Goal: Task Accomplishment & Management: Manage account settings

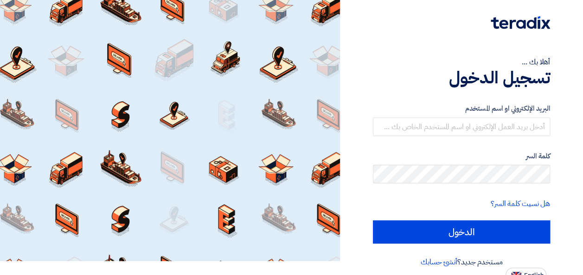
scroll to position [21, 0]
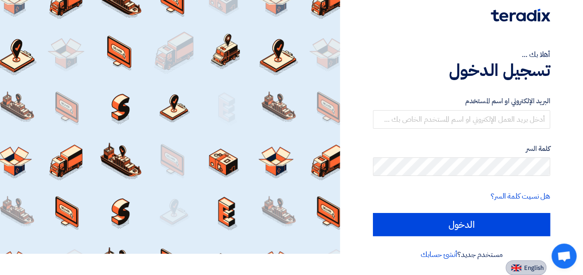
click at [531, 267] on span "English" at bounding box center [533, 268] width 19 height 6
type input "Sign in"
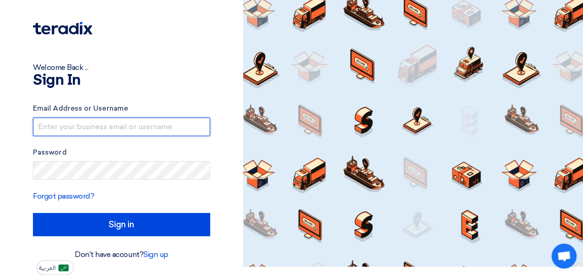
click at [84, 126] on input "text" at bounding box center [121, 127] width 177 height 19
type input "khalil.alhindwan@trinamix.com"
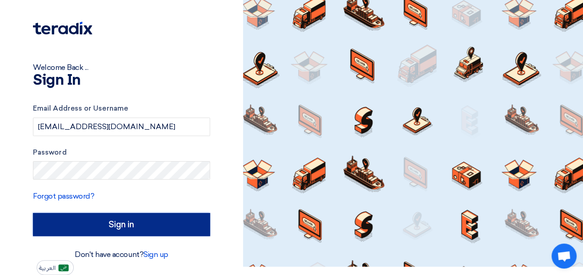
click at [151, 223] on input "Sign in" at bounding box center [121, 224] width 177 height 23
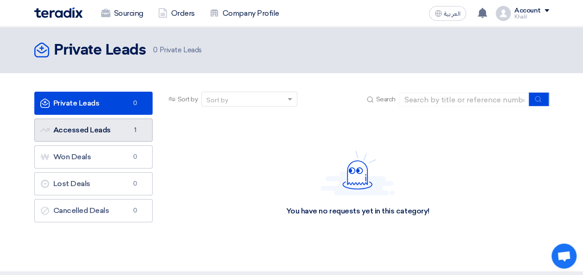
click at [111, 129] on link "Accessed Leads Accessed Leads 1" at bounding box center [93, 130] width 118 height 23
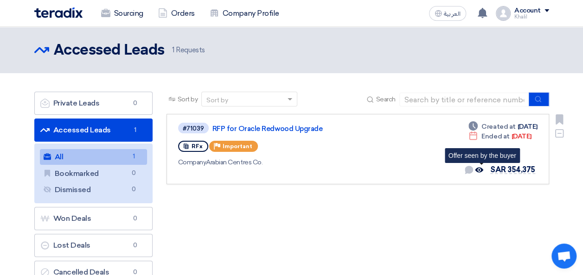
click at [480, 169] on icon "Offer seen by the buyer" at bounding box center [479, 170] width 8 height 8
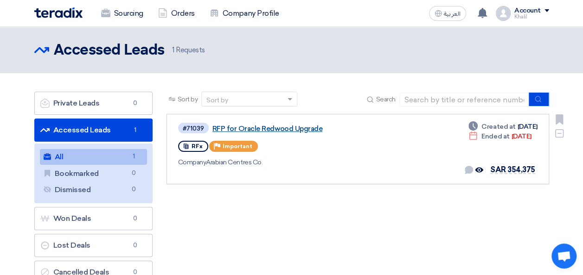
click at [306, 130] on link "RFP for Oracle Redwood Upgrade" at bounding box center [328, 129] width 232 height 8
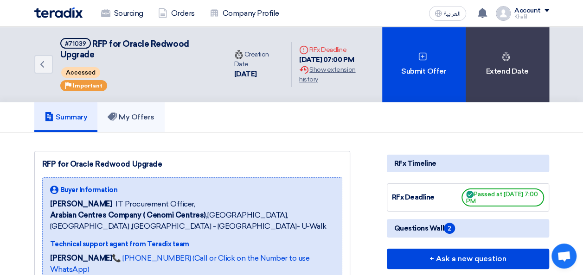
click at [161, 108] on link "My Offers" at bounding box center [130, 117] width 67 height 30
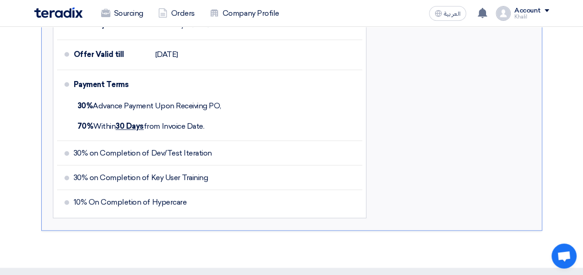
scroll to position [788, 0]
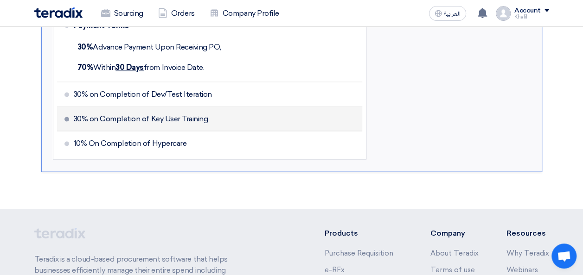
drag, startPoint x: 133, startPoint y: 114, endPoint x: 223, endPoint y: 115, distance: 89.9
click at [223, 115] on li "30% on Completion of Key User Training" at bounding box center [210, 119] width 306 height 25
drag, startPoint x: 223, startPoint y: 115, endPoint x: 201, endPoint y: 117, distance: 21.9
click at [223, 115] on li "30% on Completion of Key User Training" at bounding box center [210, 119] width 306 height 25
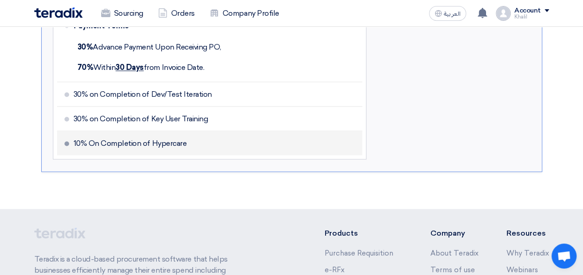
drag, startPoint x: 114, startPoint y: 139, endPoint x: 242, endPoint y: 139, distance: 128.4
click at [242, 139] on li "10% On Completion of Hypercare" at bounding box center [210, 143] width 306 height 24
click at [243, 139] on li "10% On Completion of Hypercare" at bounding box center [210, 143] width 306 height 24
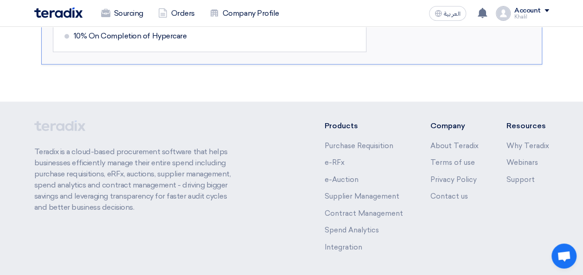
scroll to position [881, 0]
